Goal: Understand process/instructions: Learn how to perform a task or action

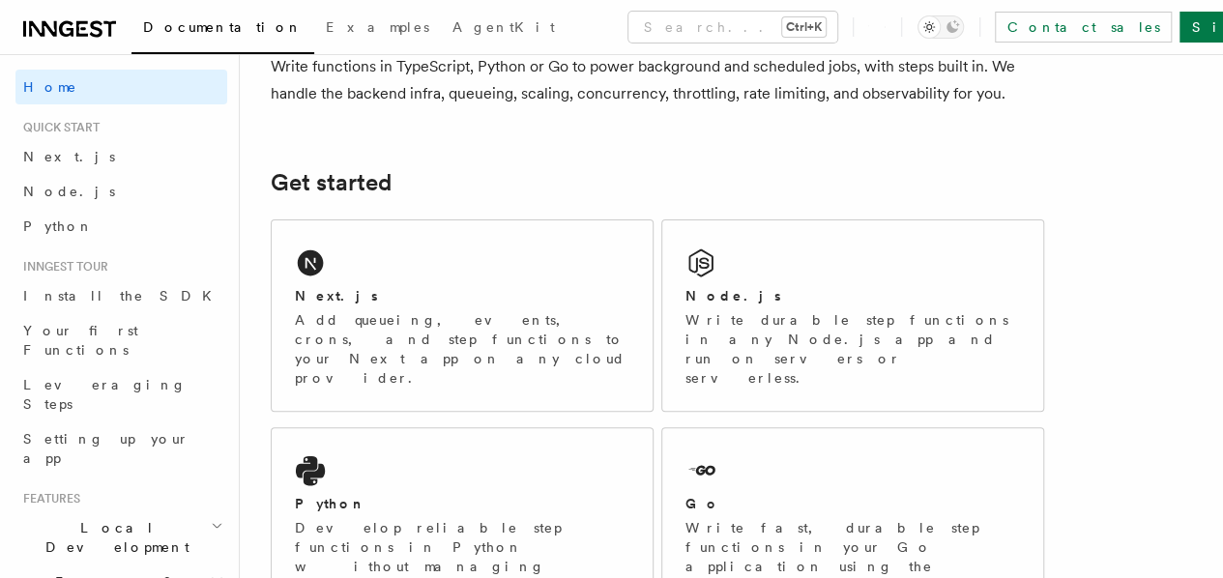
click at [405, 399] on div "Next.js Add queueing, events, crons, and step functions to your Next app on any…" at bounding box center [657, 429] width 773 height 435
click at [383, 337] on p "Add queueing, events, crons, and step functions to your Next app on any cloud p…" at bounding box center [462, 348] width 334 height 77
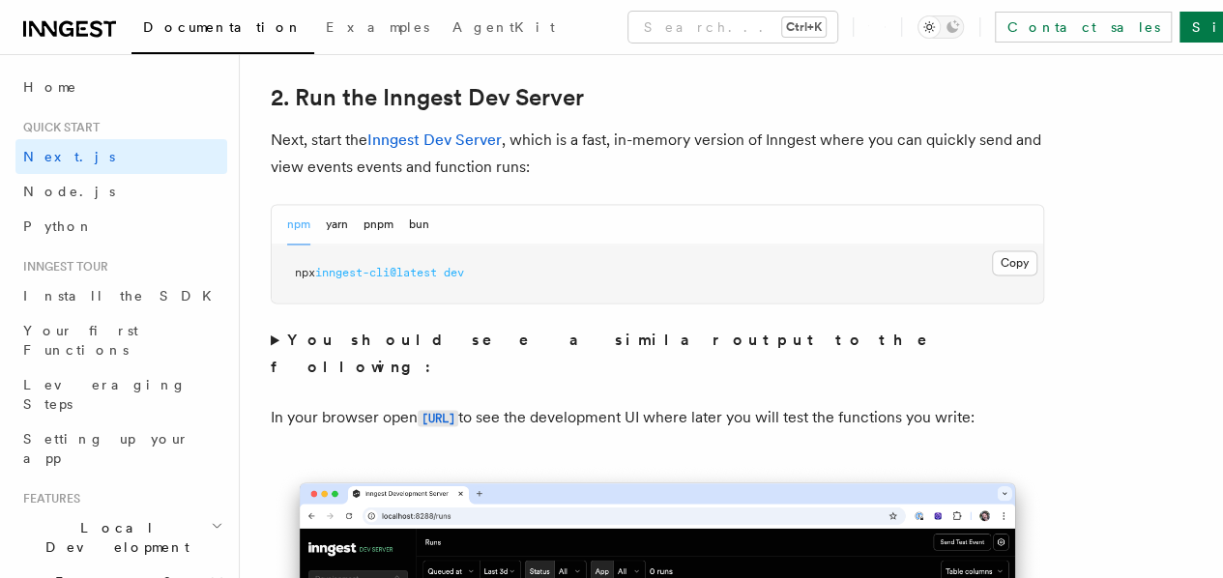
scroll to position [1363, 0]
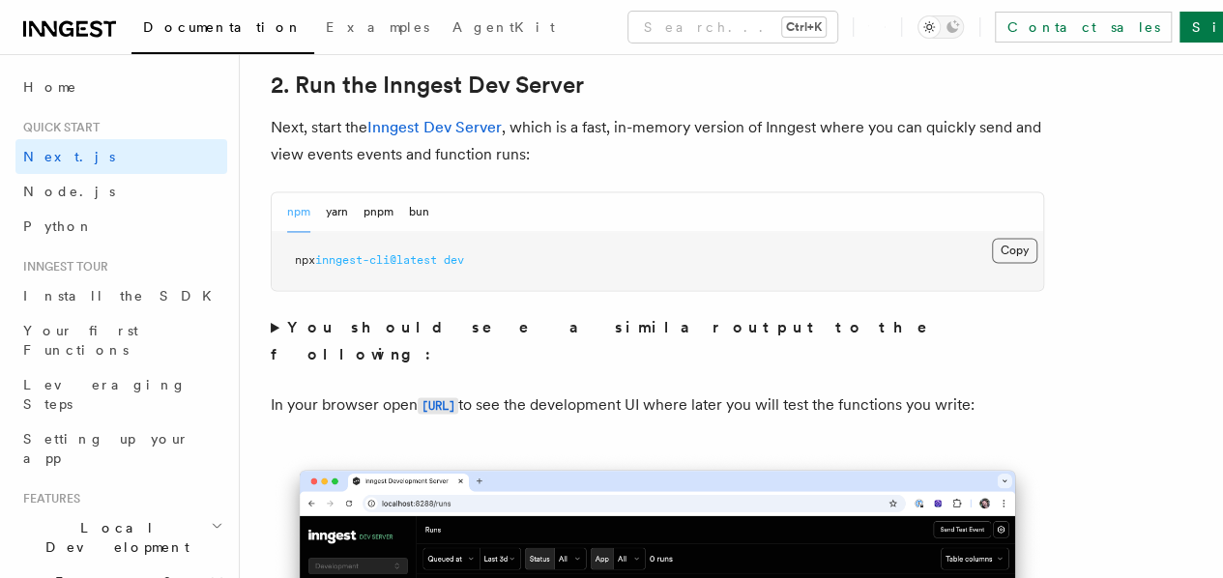
click at [992, 263] on button "Copy Copied" at bounding box center [1014, 250] width 45 height 25
